Goal: Transaction & Acquisition: Purchase product/service

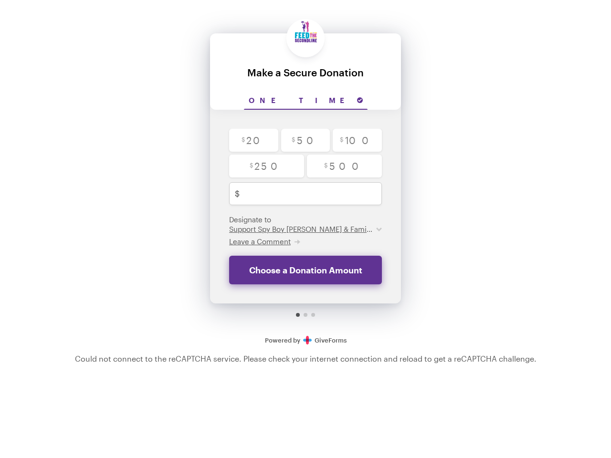
click at [306, 101] on input "One time" at bounding box center [306, 101] width 124 height 18
click at [264, 242] on span "Leave a Comment" at bounding box center [260, 241] width 62 height 9
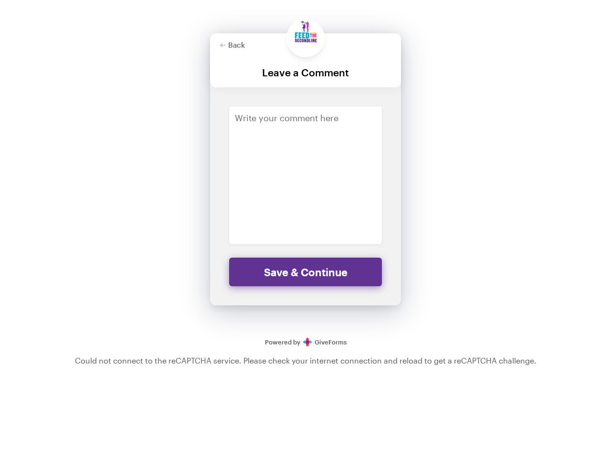
click at [497, 168] on div "Back Back Leave a Comment For your generous donation of $250.00 One time $ 20 $…" at bounding box center [305, 178] width 611 height 356
click at [497, 141] on div "Back Back Leave a Comment For your generous donation of $250.00 One time $ 20 $…" at bounding box center [305, 178] width 611 height 356
click at [497, 164] on div "Back Back Leave a Comment For your generous donation of $250.00 One time $ 20 $…" at bounding box center [305, 178] width 611 height 356
click at [451, 187] on div "Back Back Leave a Comment For your generous donation of $250.00 One time $ 20 $…" at bounding box center [305, 178] width 611 height 356
click at [490, 187] on div "Back Back Leave a Comment For your generous donation of $250.00 One time $ 20 $…" at bounding box center [305, 178] width 611 height 356
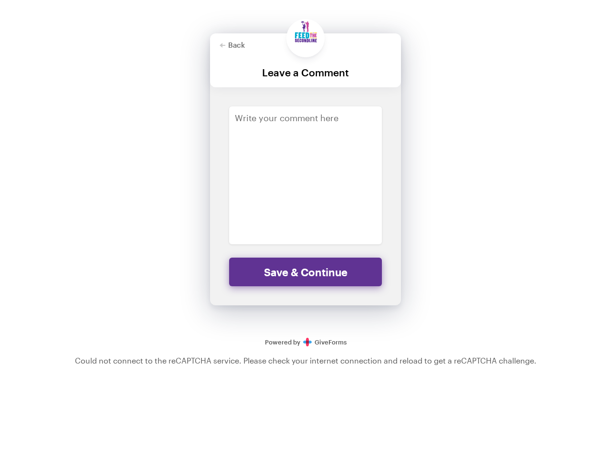
click at [536, 187] on div "Back Back Leave a Comment For your generous donation of $250.00 One time $ 20 $…" at bounding box center [305, 178] width 611 height 356
click at [497, 225] on div "Back Back Leave a Comment For your generous donation of $250.00 One time $ 20 $…" at bounding box center [305, 178] width 611 height 356
